Goal: Find specific page/section: Find specific page/section

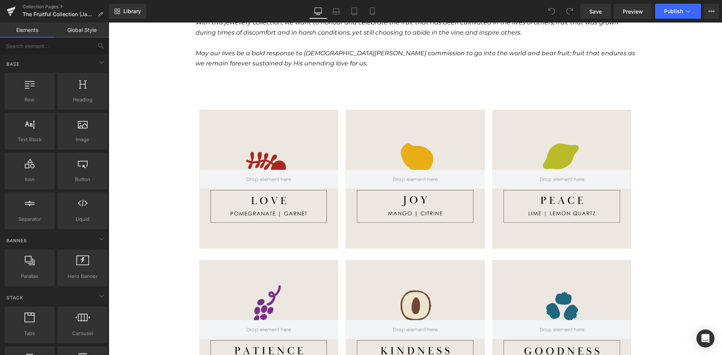
scroll to position [451, 0]
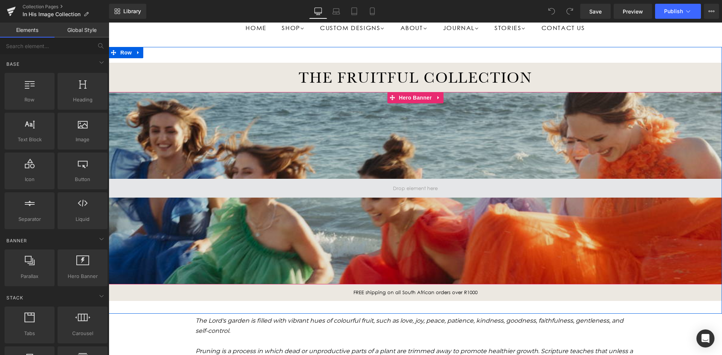
scroll to position [75, 0]
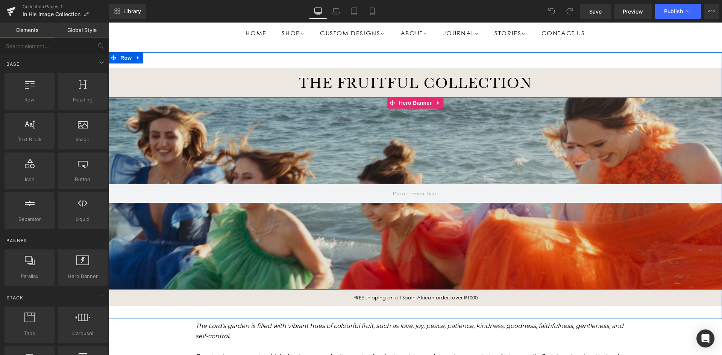
click at [279, 112] on div at bounding box center [415, 193] width 613 height 193
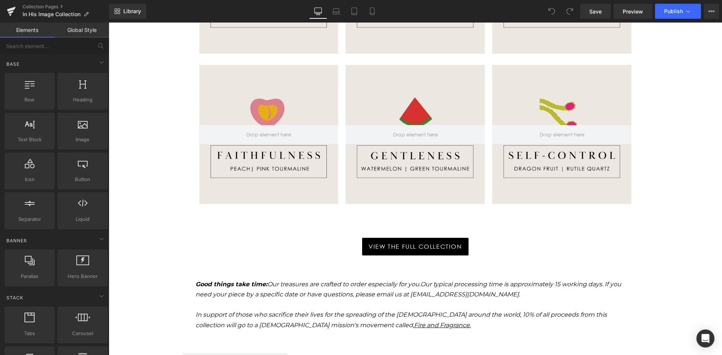
scroll to position [677, 0]
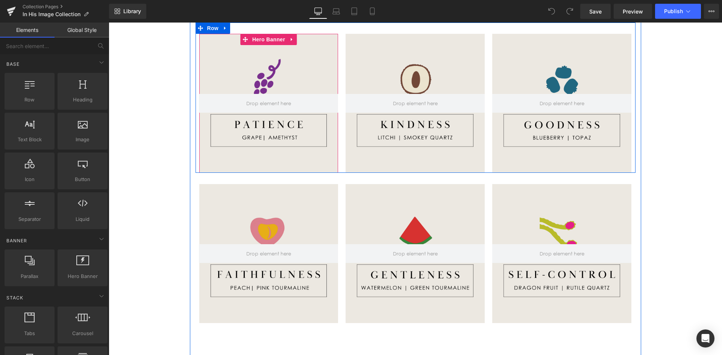
click at [274, 118] on div at bounding box center [268, 103] width 139 height 139
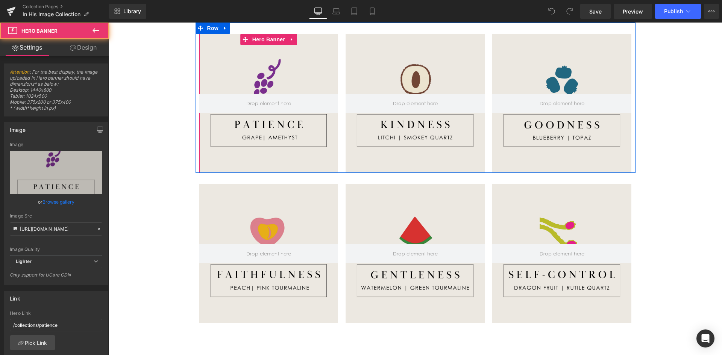
click at [265, 133] on div at bounding box center [268, 103] width 139 height 139
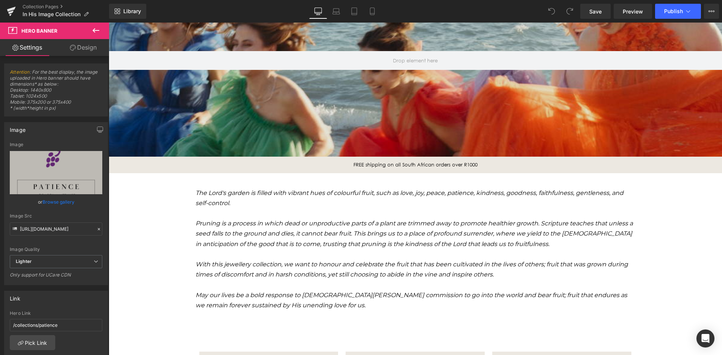
scroll to position [0, 0]
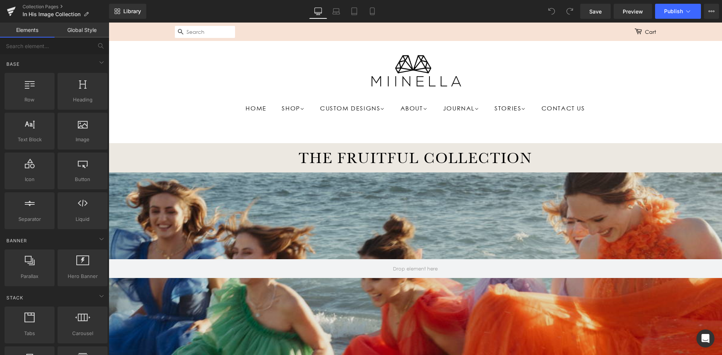
click at [201, 67] on div at bounding box center [415, 70] width 481 height 37
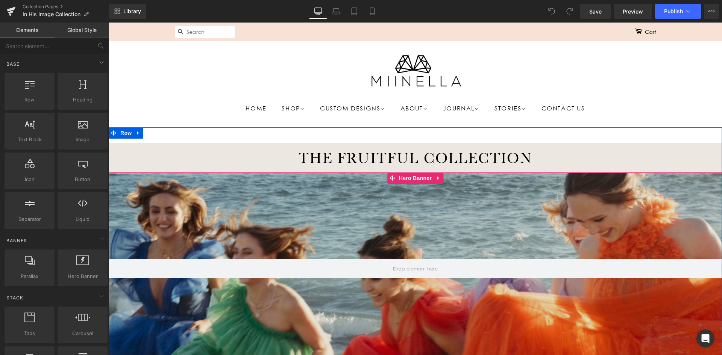
click at [212, 190] on div at bounding box center [415, 269] width 613 height 193
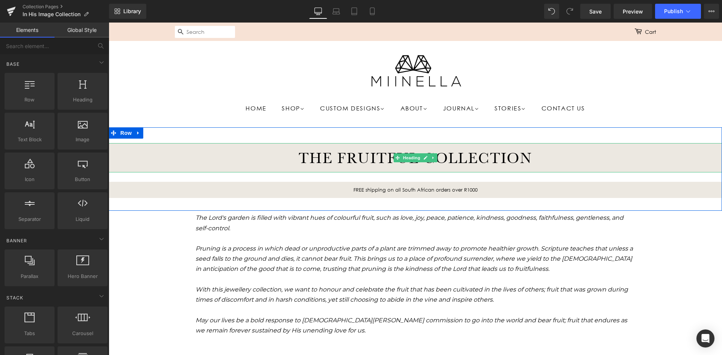
click at [216, 170] on div "THE FRUITFUL COLLECTION" at bounding box center [415, 157] width 613 height 29
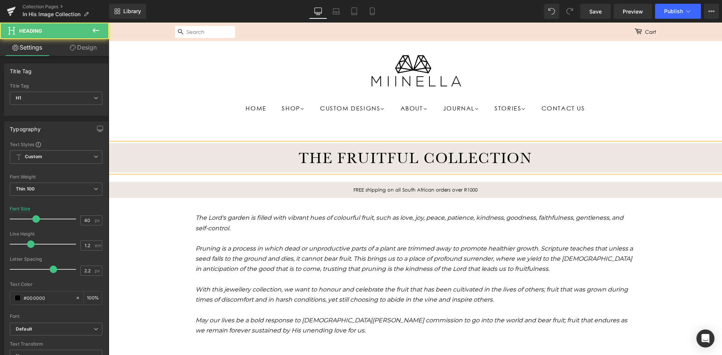
click at [233, 165] on h1 "THE FRUITFUL COLLECTION" at bounding box center [415, 158] width 613 height 18
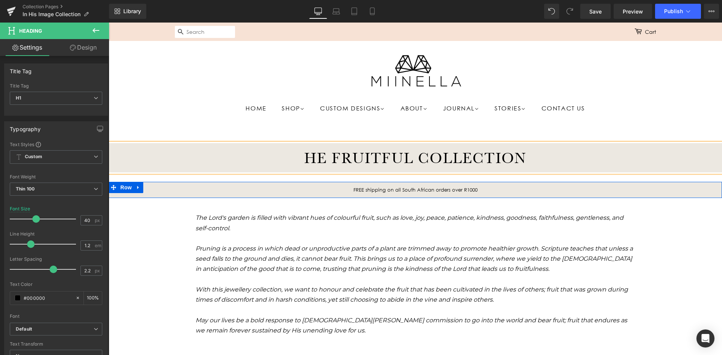
click at [246, 185] on div "FREE shipping on all South African orders over R1000 Text Block Row" at bounding box center [415, 190] width 613 height 17
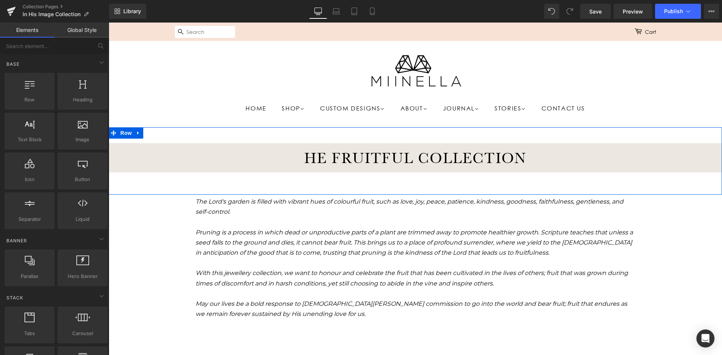
click at [165, 130] on div "HE FRUITFUL COLLECTION Heading" at bounding box center [415, 155] width 613 height 54
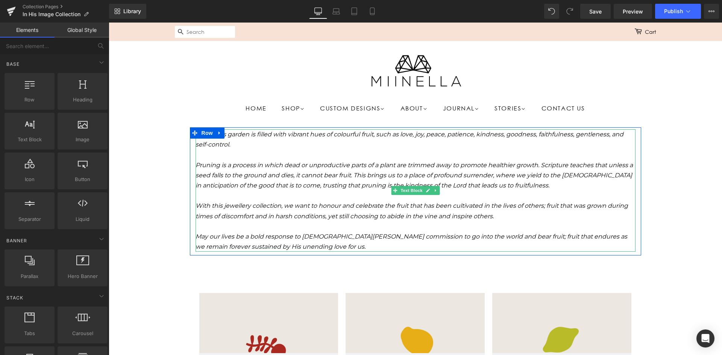
click at [221, 154] on div at bounding box center [416, 155] width 440 height 10
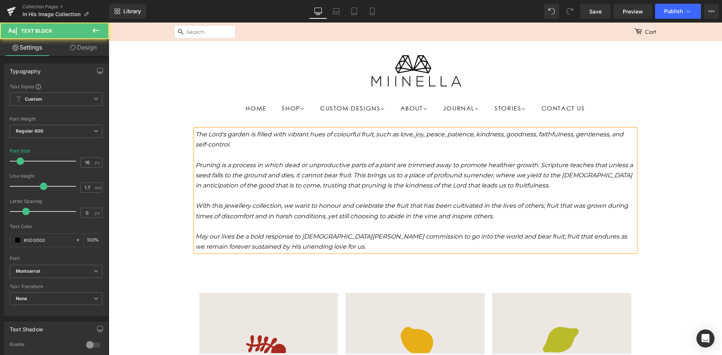
click at [196, 130] on div "The Lord's garden is filled with vibrant hues of colourful fruit, such as love,…" at bounding box center [416, 190] width 440 height 123
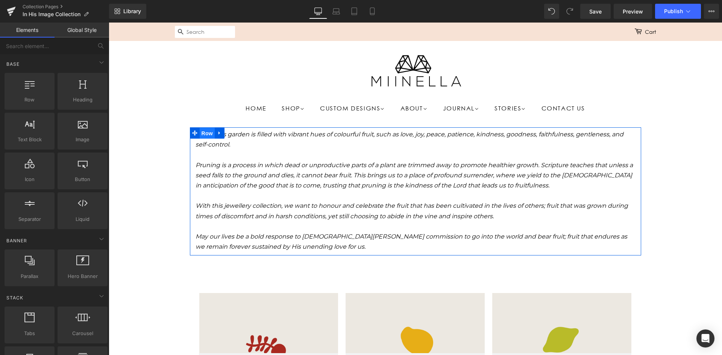
click at [200, 133] on span "Row" at bounding box center [207, 133] width 15 height 11
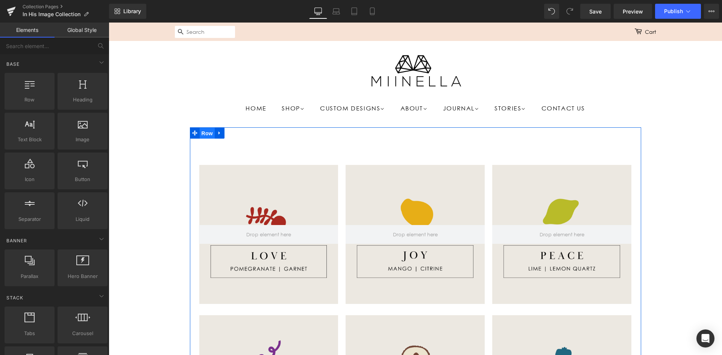
click at [208, 132] on span "Row" at bounding box center [207, 133] width 15 height 11
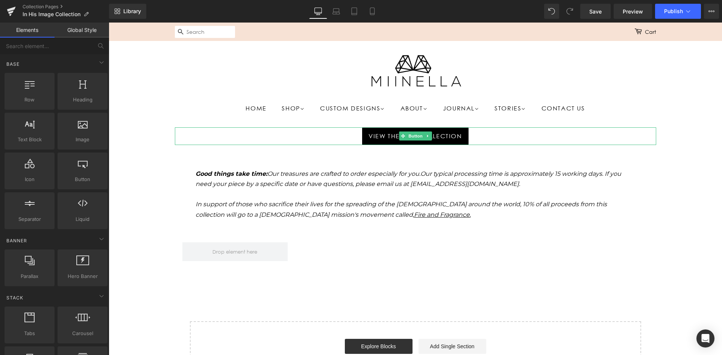
click at [184, 133] on div "View the full collection" at bounding box center [415, 136] width 481 height 18
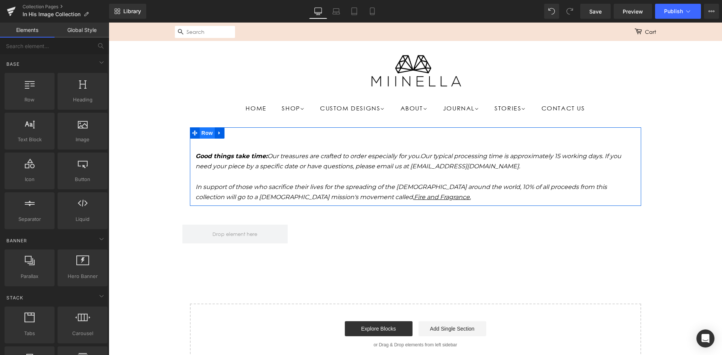
click at [205, 133] on span "Row" at bounding box center [207, 132] width 15 height 11
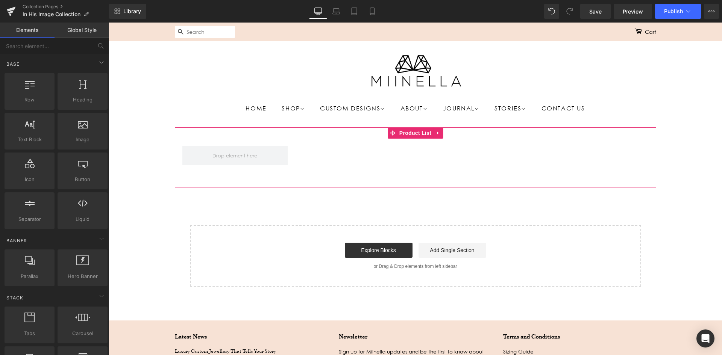
click at [186, 135] on div "Product" at bounding box center [415, 151] width 481 height 49
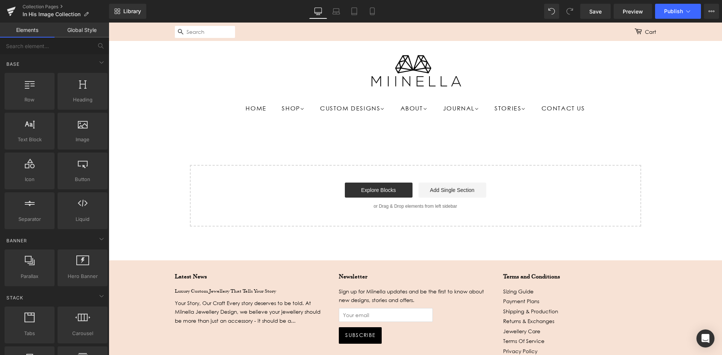
click at [246, 104] on link "Home" at bounding box center [260, 108] width 28 height 15
click at [283, 105] on link "Shop" at bounding box center [294, 108] width 36 height 15
click at [247, 73] on div at bounding box center [415, 70] width 481 height 37
click at [391, 65] on img at bounding box center [415, 70] width 94 height 37
click at [591, 17] on link "Save" at bounding box center [595, 11] width 30 height 15
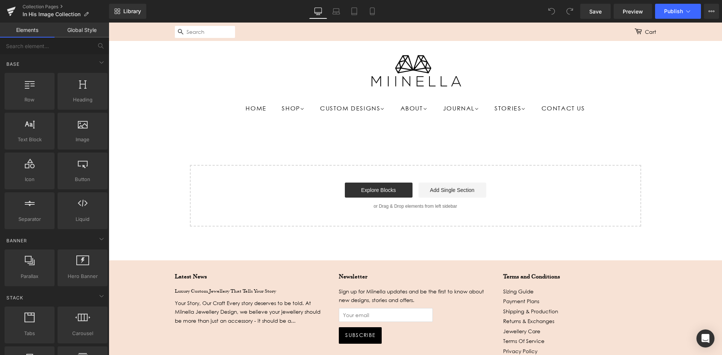
click at [287, 120] on header "Home Shop Women Wedding Bands Rings" at bounding box center [415, 84] width 613 height 86
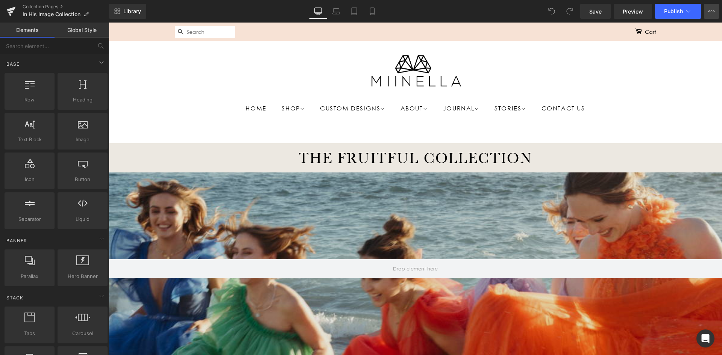
click at [712, 10] on icon at bounding box center [711, 11] width 6 height 6
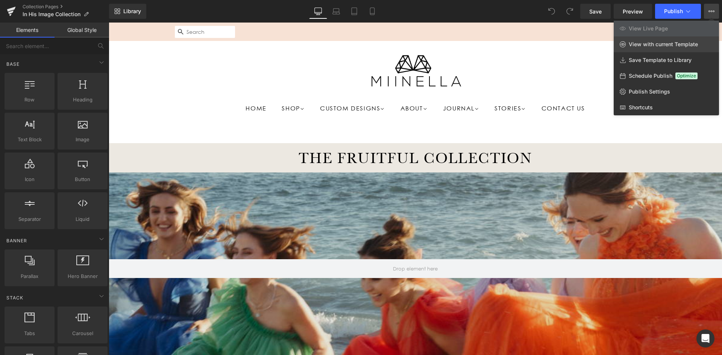
click at [683, 45] on span "View with current Template" at bounding box center [663, 44] width 69 height 7
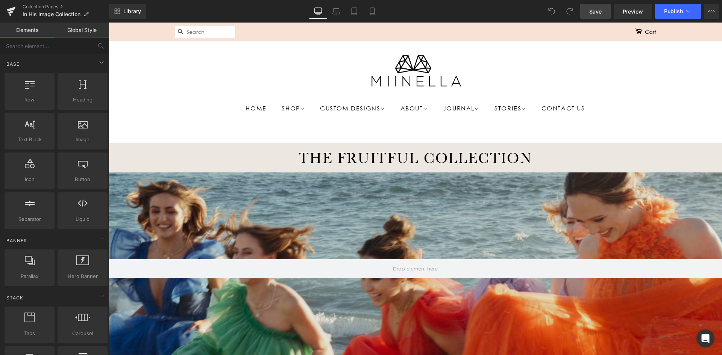
click at [595, 11] on span "Save" at bounding box center [595, 12] width 12 height 8
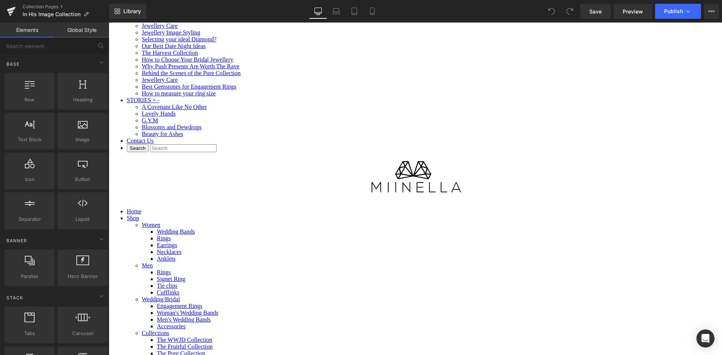
scroll to position [489, 0]
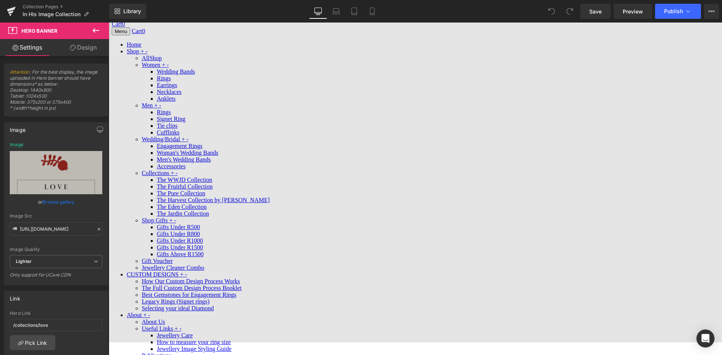
scroll to position [0, 0]
